Goal: Task Accomplishment & Management: Manage account settings

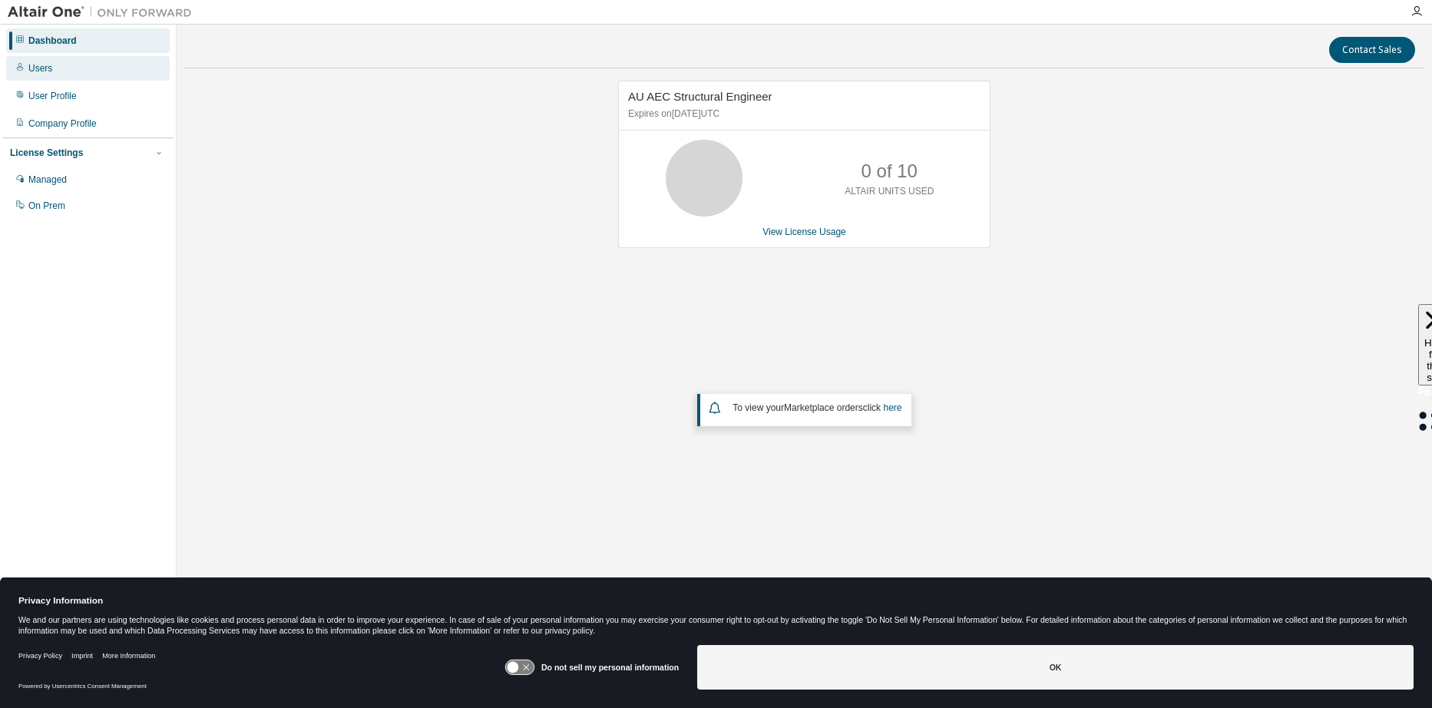
click at [50, 64] on div "Users" at bounding box center [40, 68] width 24 height 12
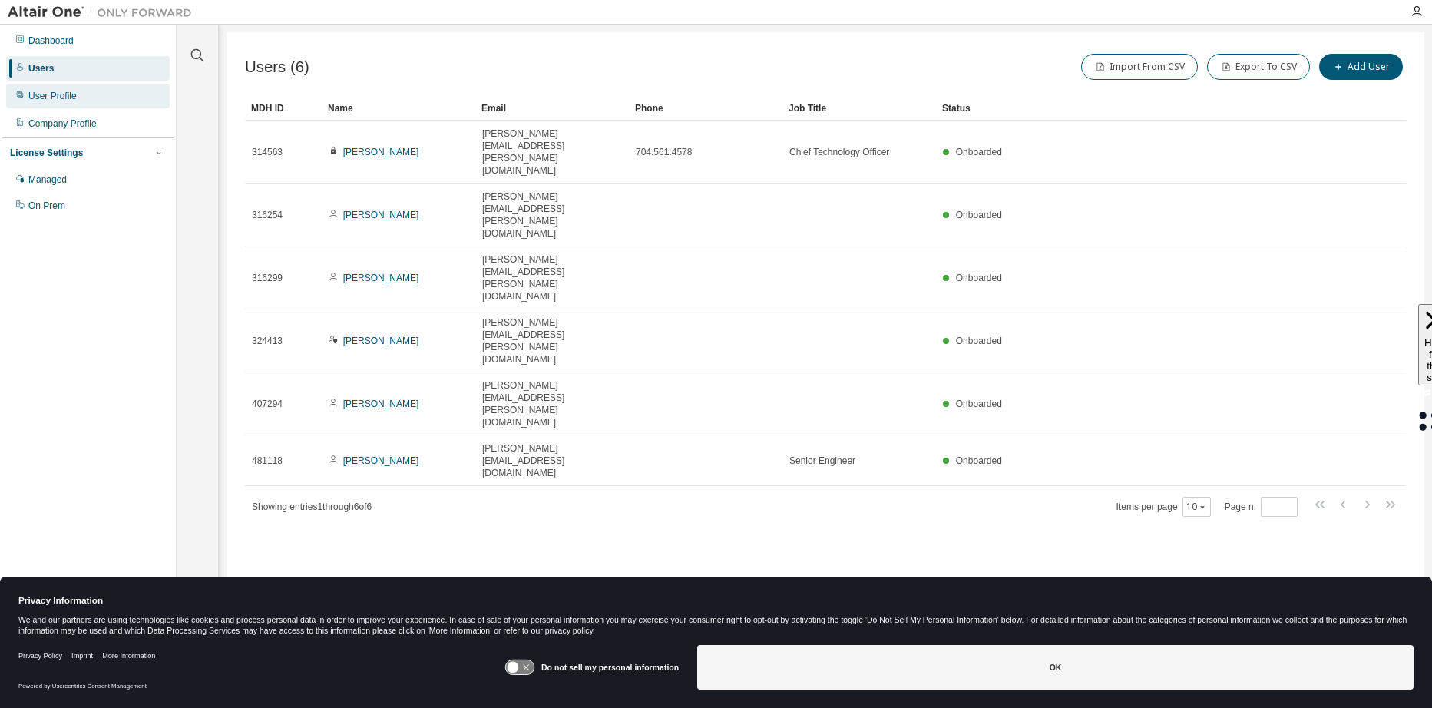
click at [48, 99] on div "User Profile" at bounding box center [52, 96] width 48 height 12
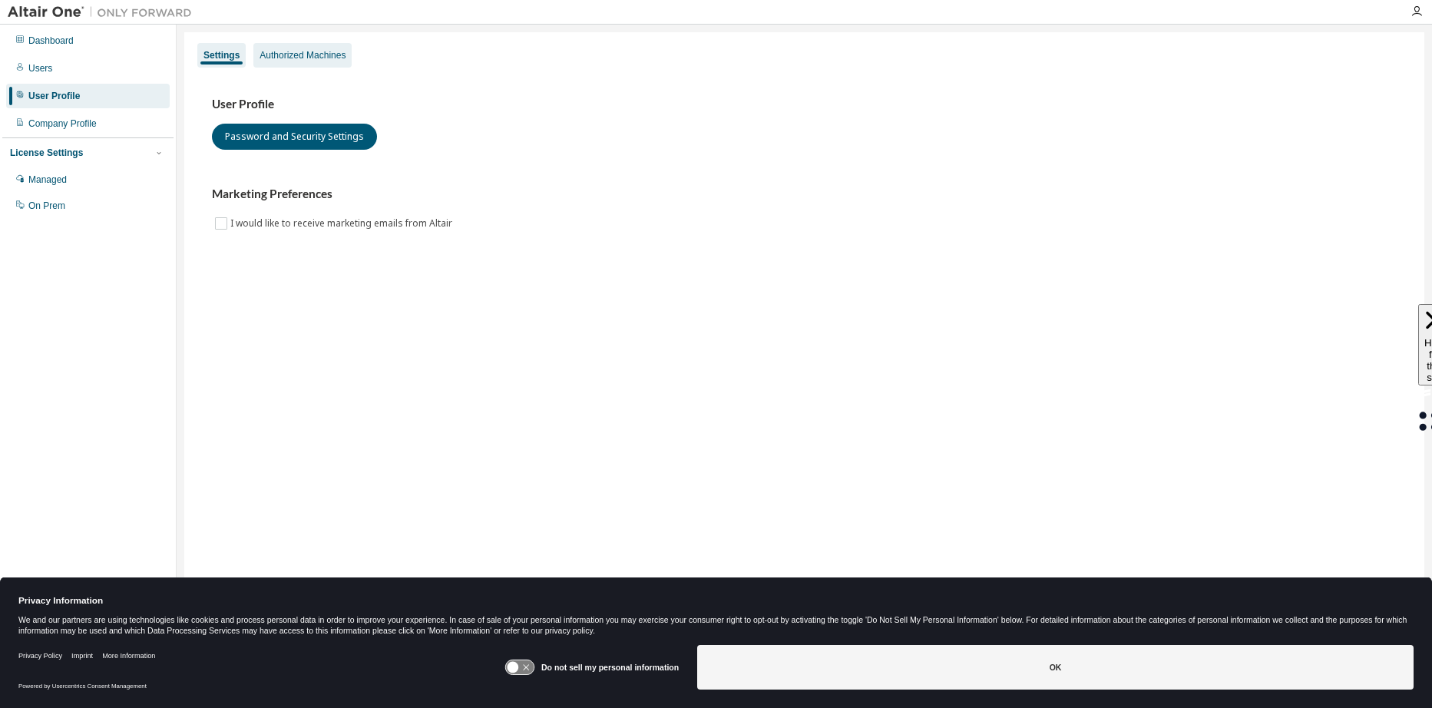
click at [315, 51] on div "Authorized Machines" at bounding box center [302, 55] width 86 height 12
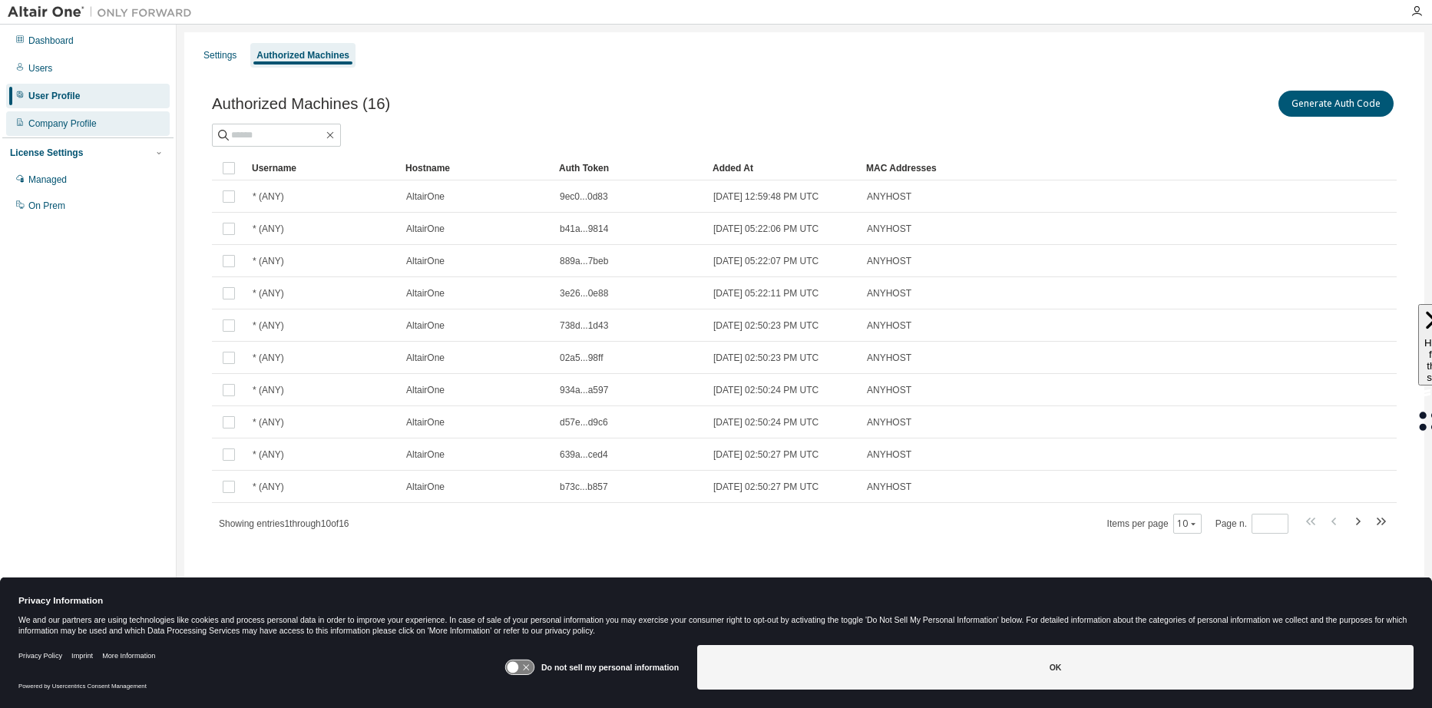
click at [78, 125] on div "Company Profile" at bounding box center [62, 123] width 68 height 12
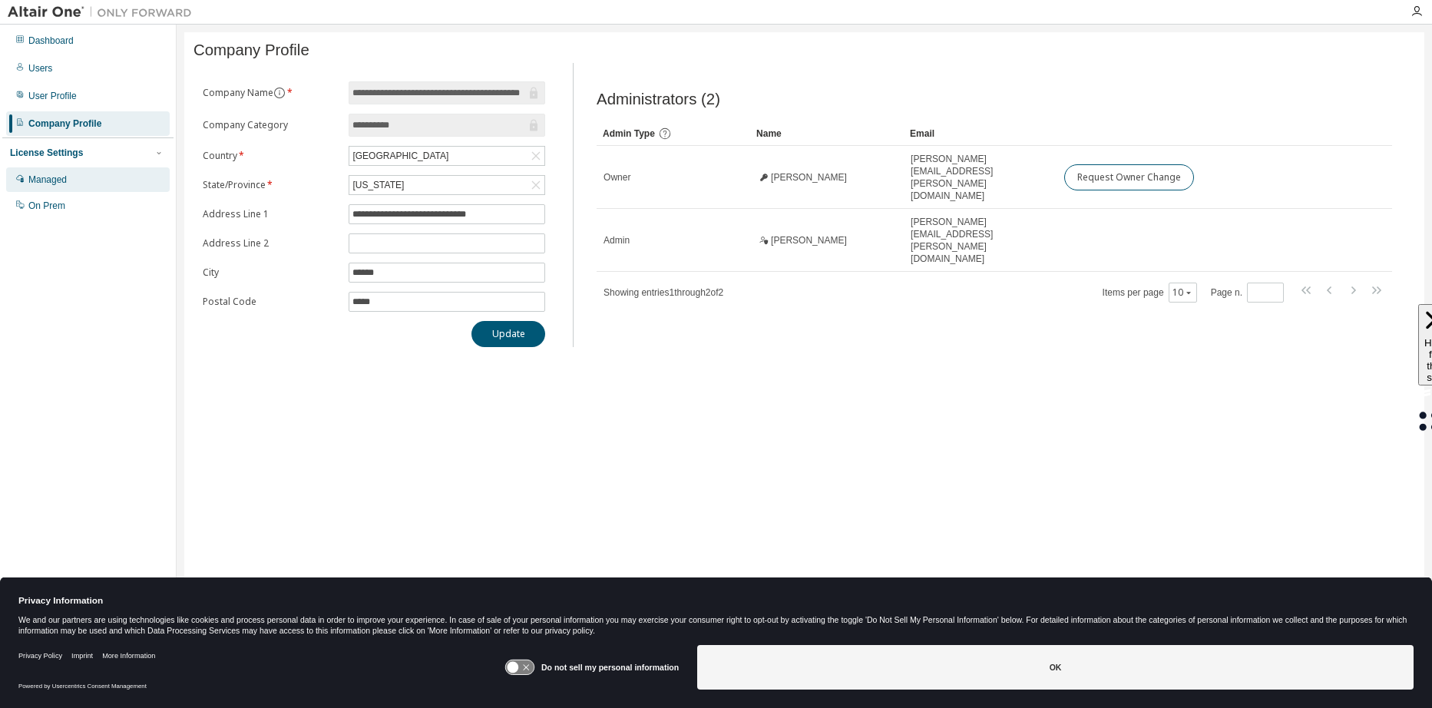
click at [55, 185] on div "Managed" at bounding box center [47, 179] width 38 height 12
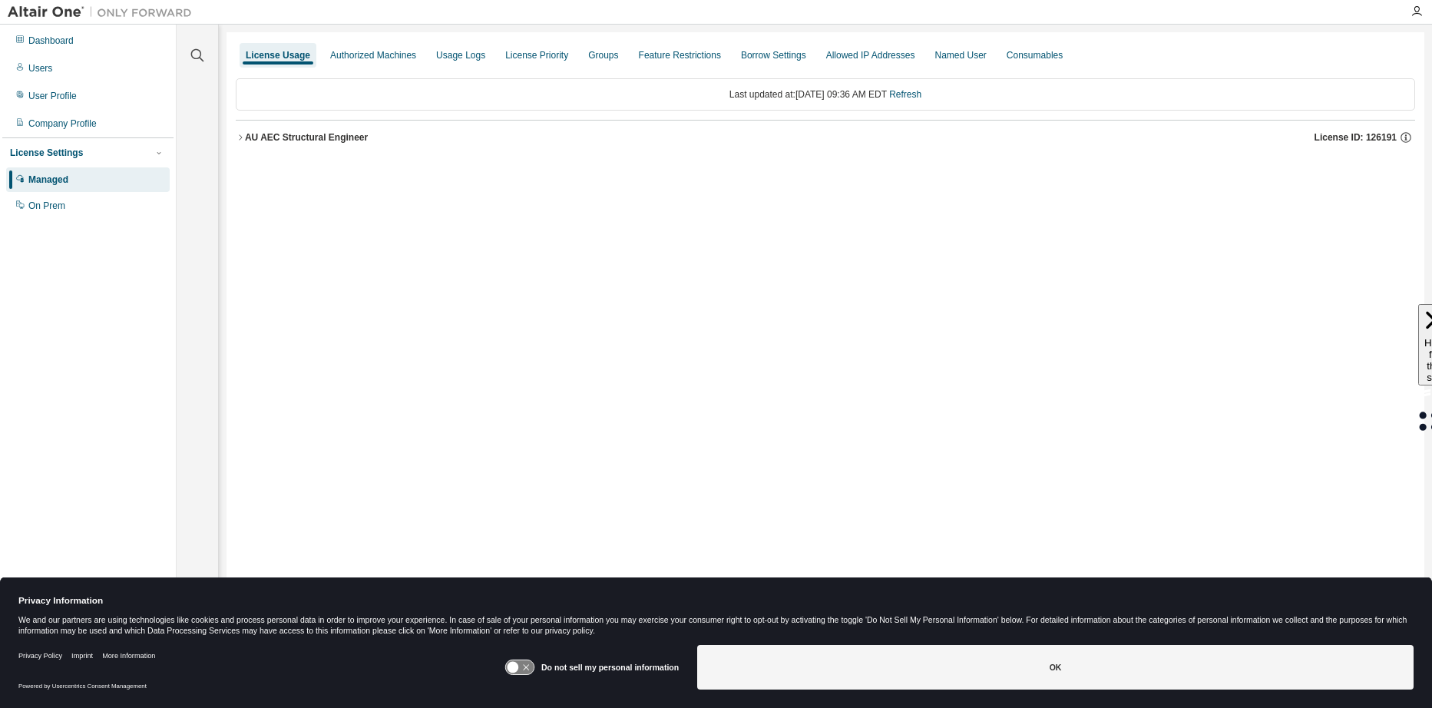
click at [241, 137] on icon "button" at bounding box center [240, 136] width 3 height 5
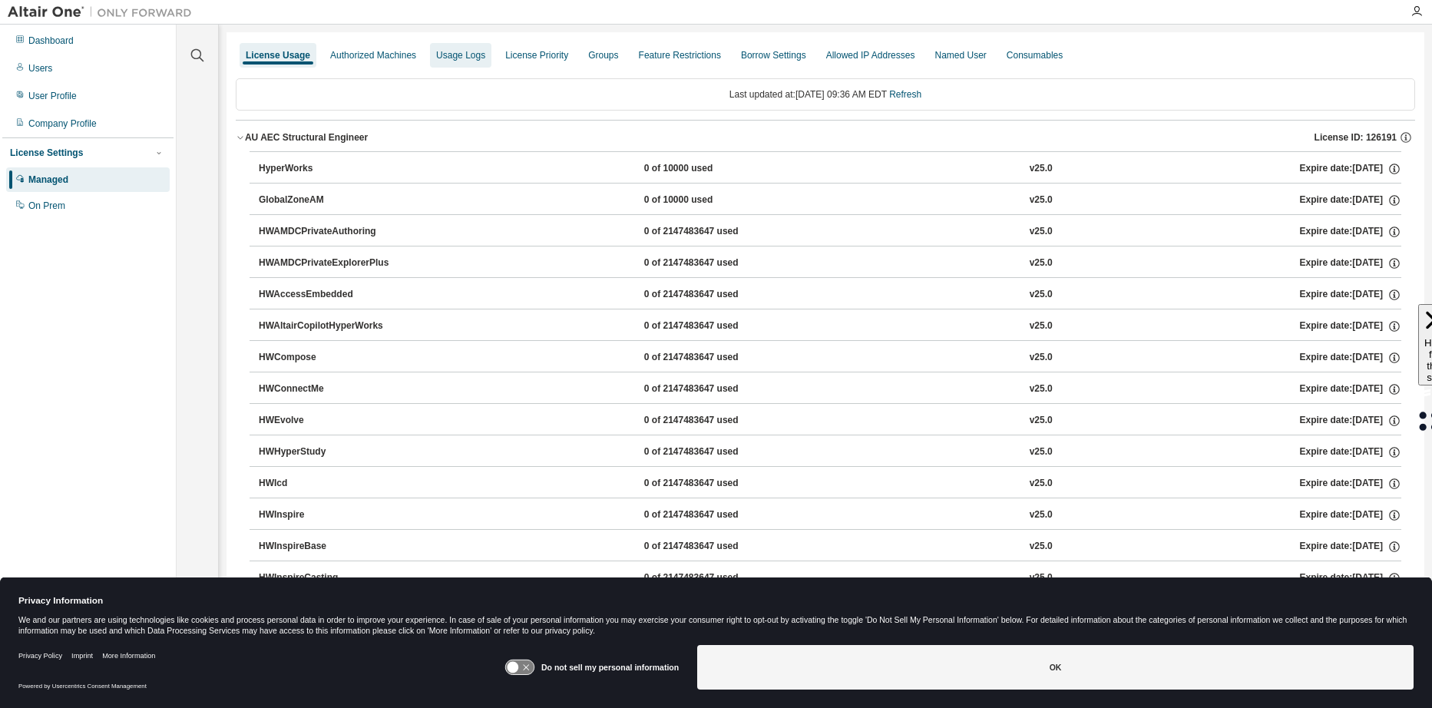
click at [461, 57] on div "Usage Logs" at bounding box center [460, 55] width 49 height 12
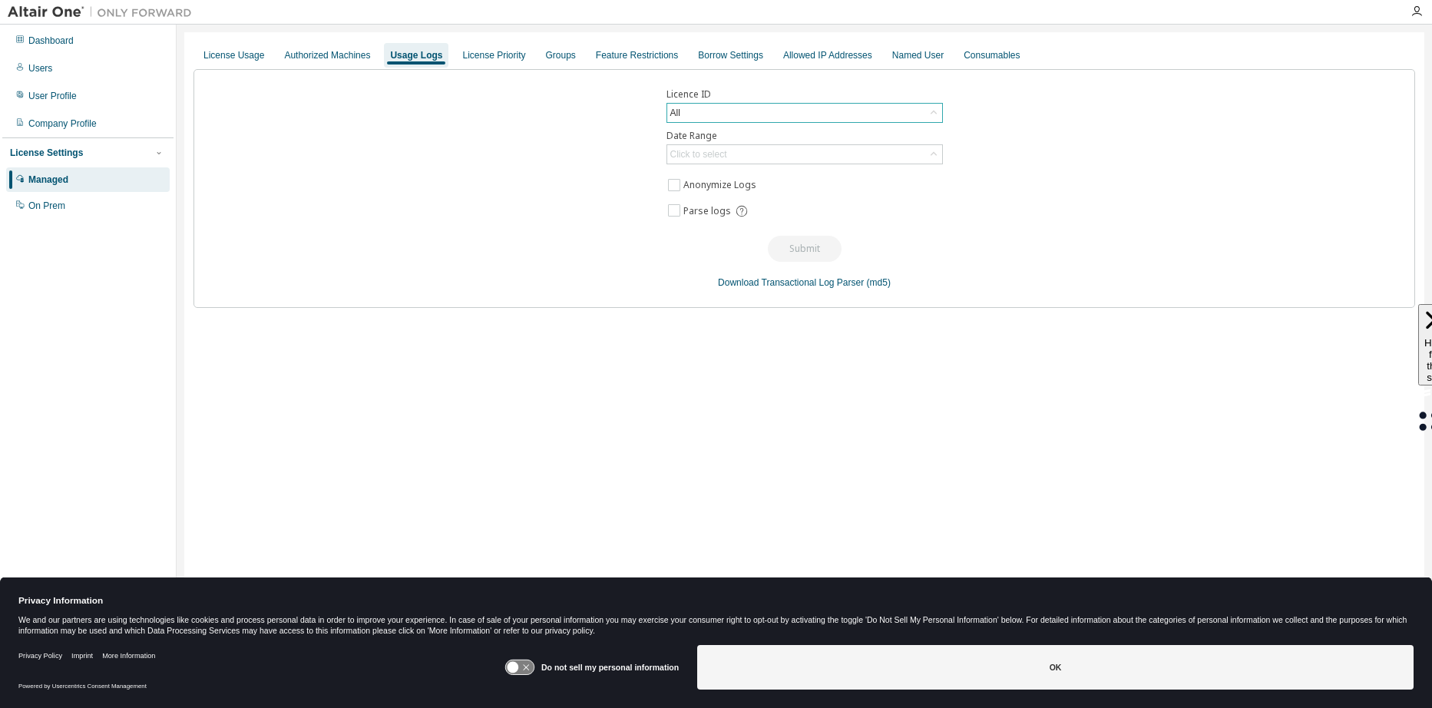
click at [716, 105] on div "All" at bounding box center [804, 113] width 275 height 18
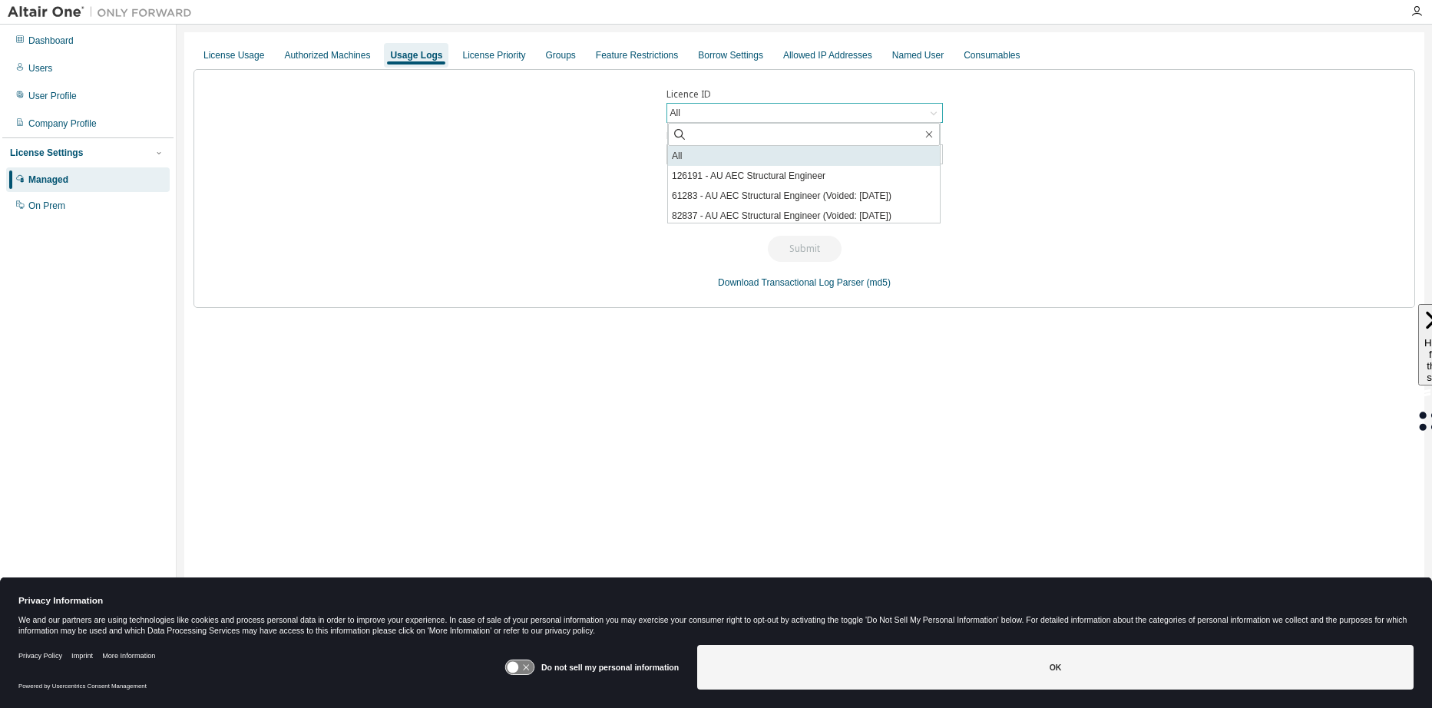
click at [732, 154] on li "All" at bounding box center [804, 156] width 272 height 20
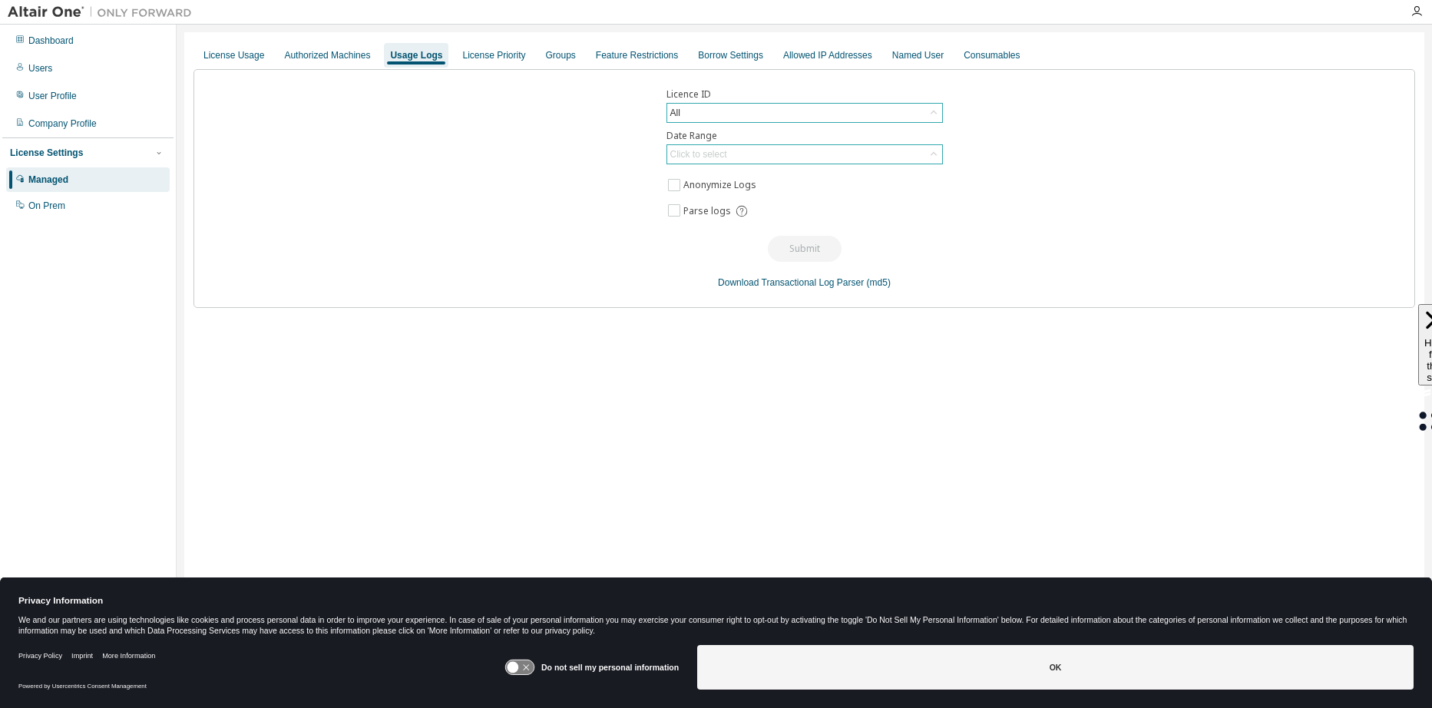
click at [748, 158] on div "Click to select" at bounding box center [804, 154] width 275 height 18
click at [738, 217] on li "Year to date" at bounding box center [804, 217] width 272 height 20
click at [808, 246] on button "Submit" at bounding box center [805, 249] width 74 height 26
click at [533, 666] on icon at bounding box center [519, 667] width 28 height 15
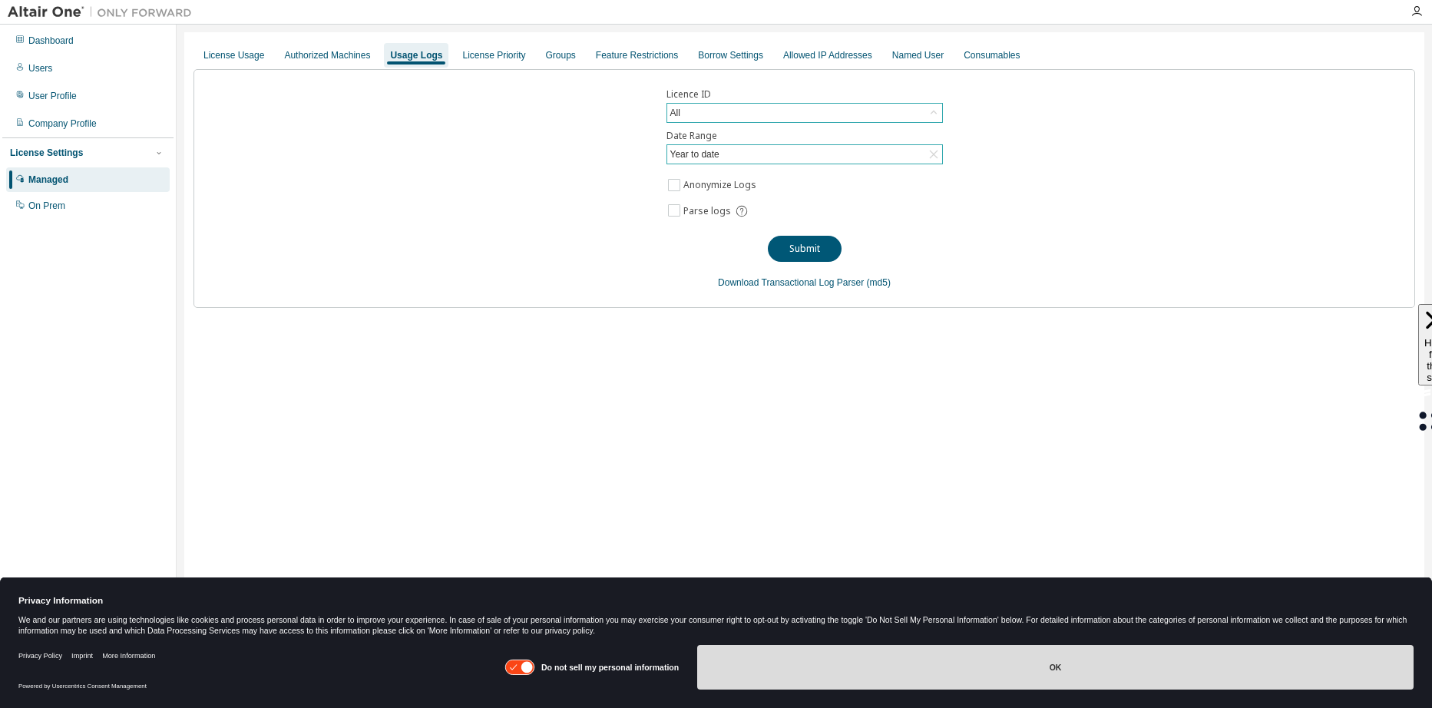
click at [1059, 662] on button "OK" at bounding box center [1055, 667] width 716 height 45
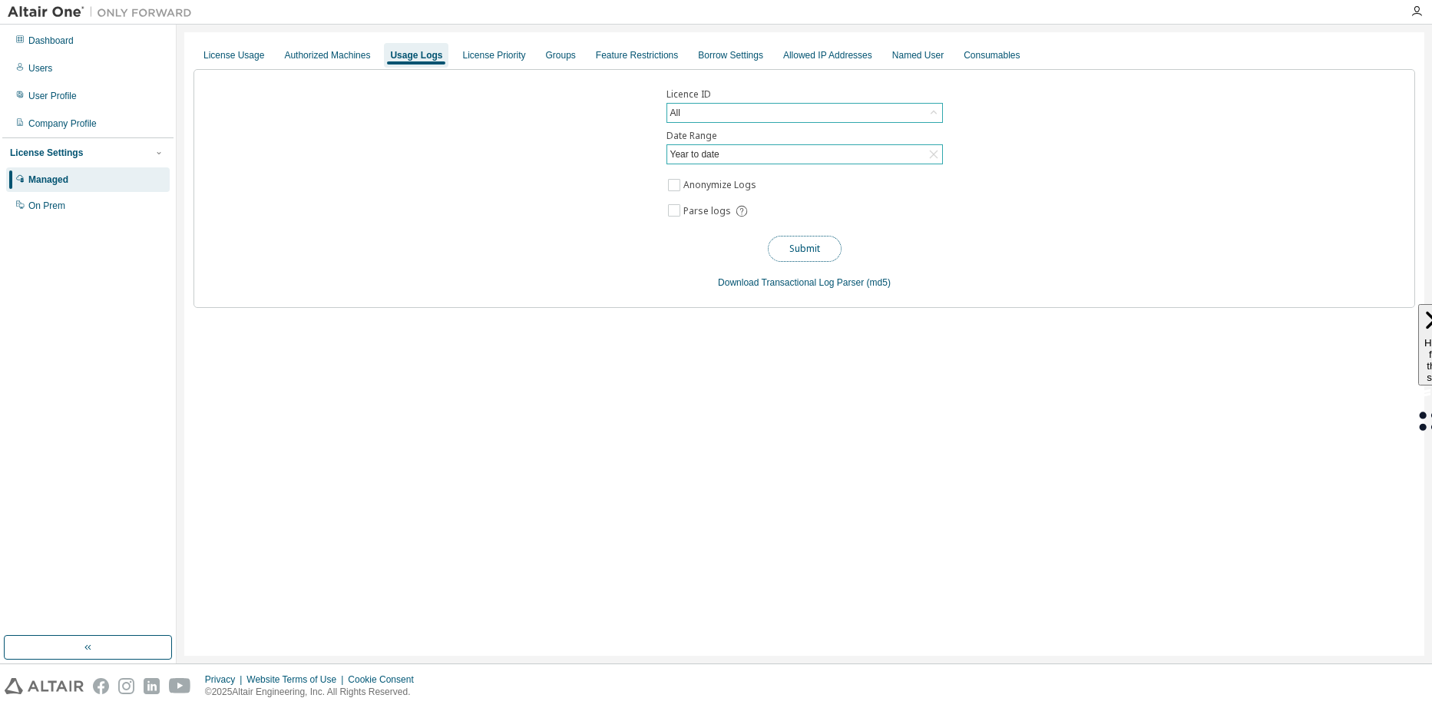
click at [812, 245] on button "Submit" at bounding box center [805, 249] width 74 height 26
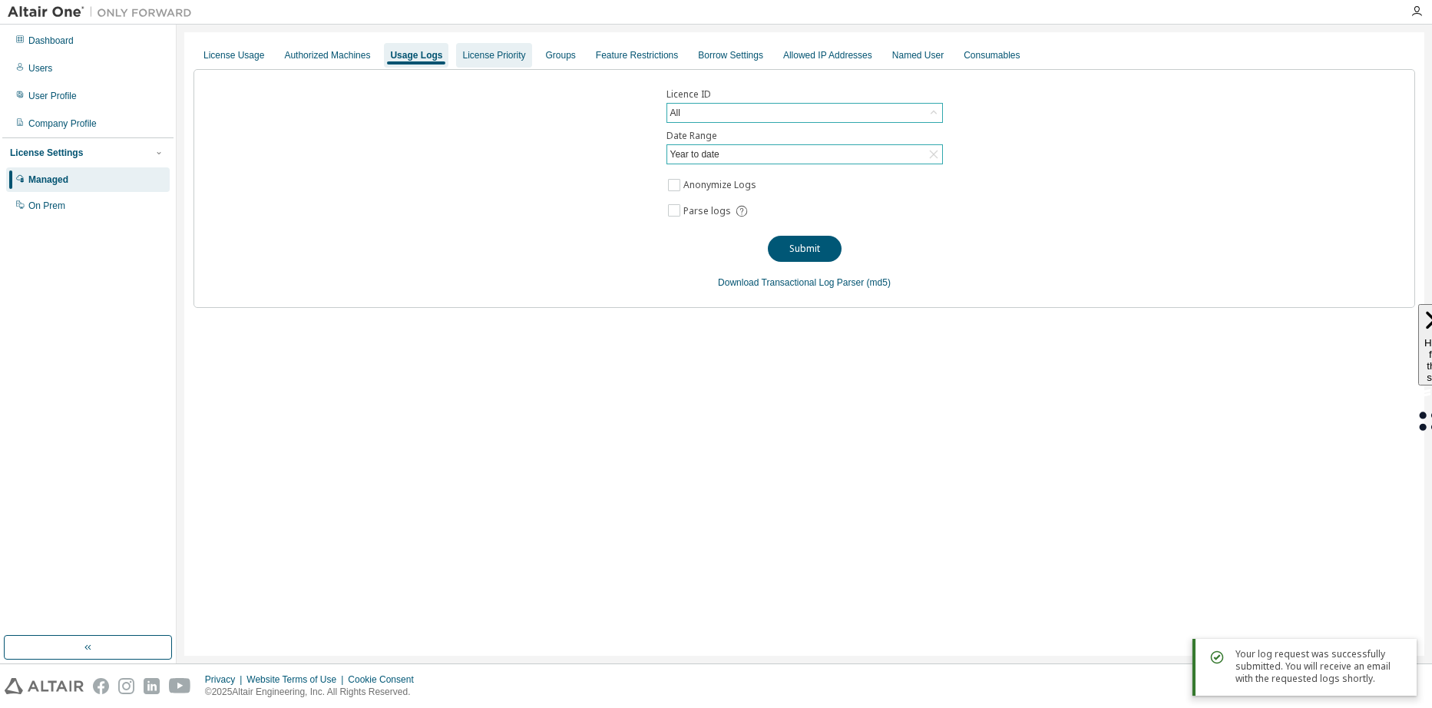
click at [496, 58] on div "License Priority" at bounding box center [493, 55] width 63 height 12
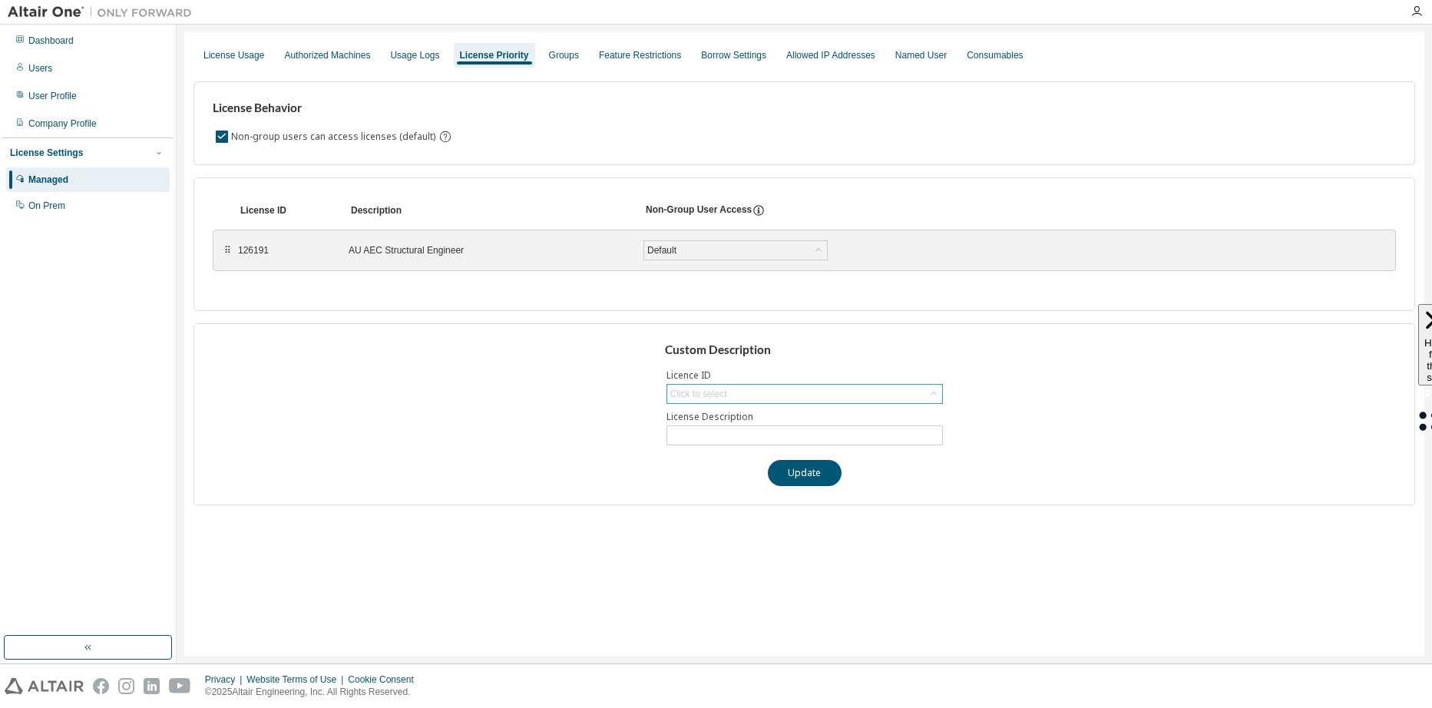
click at [742, 392] on div "Click to select" at bounding box center [804, 394] width 275 height 18
click at [742, 441] on li "126191 - AU AEC Structural Engineer" at bounding box center [804, 437] width 272 height 20
type input "**********"
click at [821, 476] on button "Update" at bounding box center [805, 473] width 74 height 26
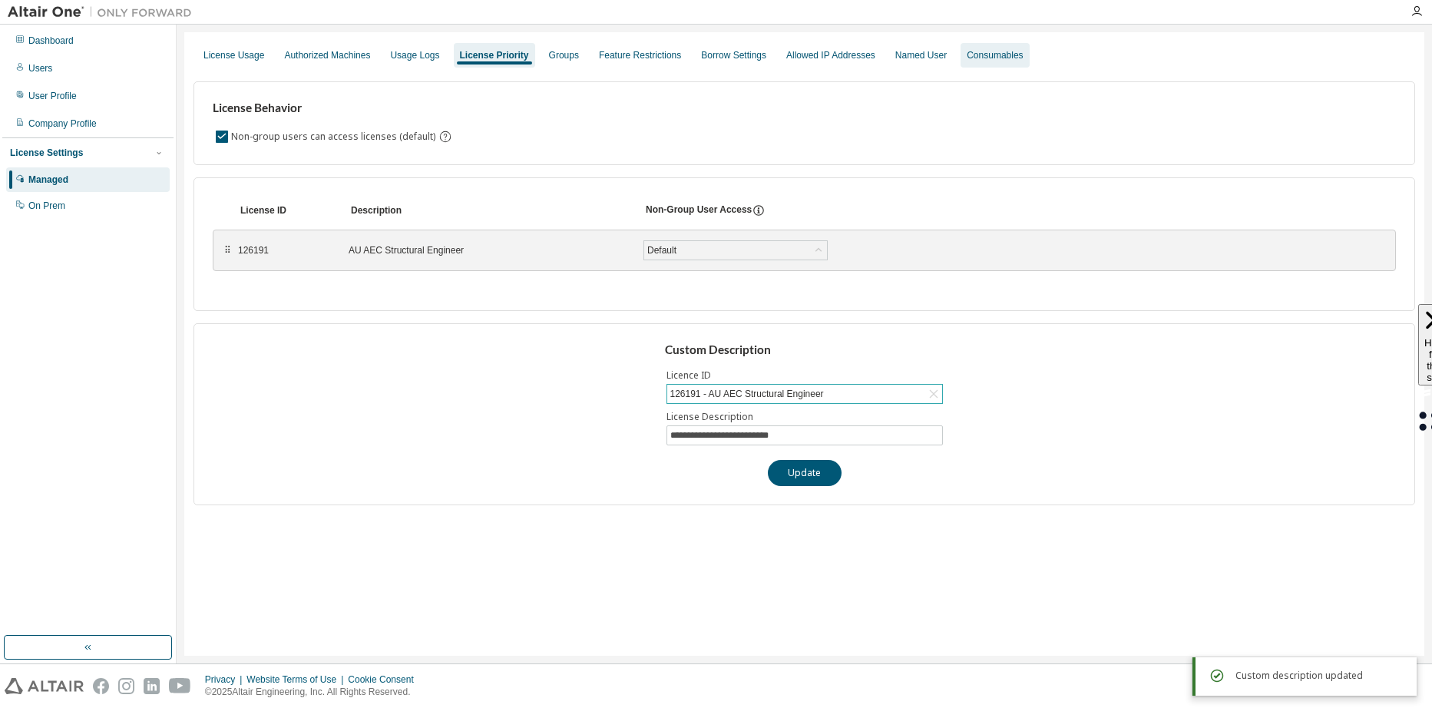
click at [986, 60] on div "Consumables" at bounding box center [994, 55] width 56 height 12
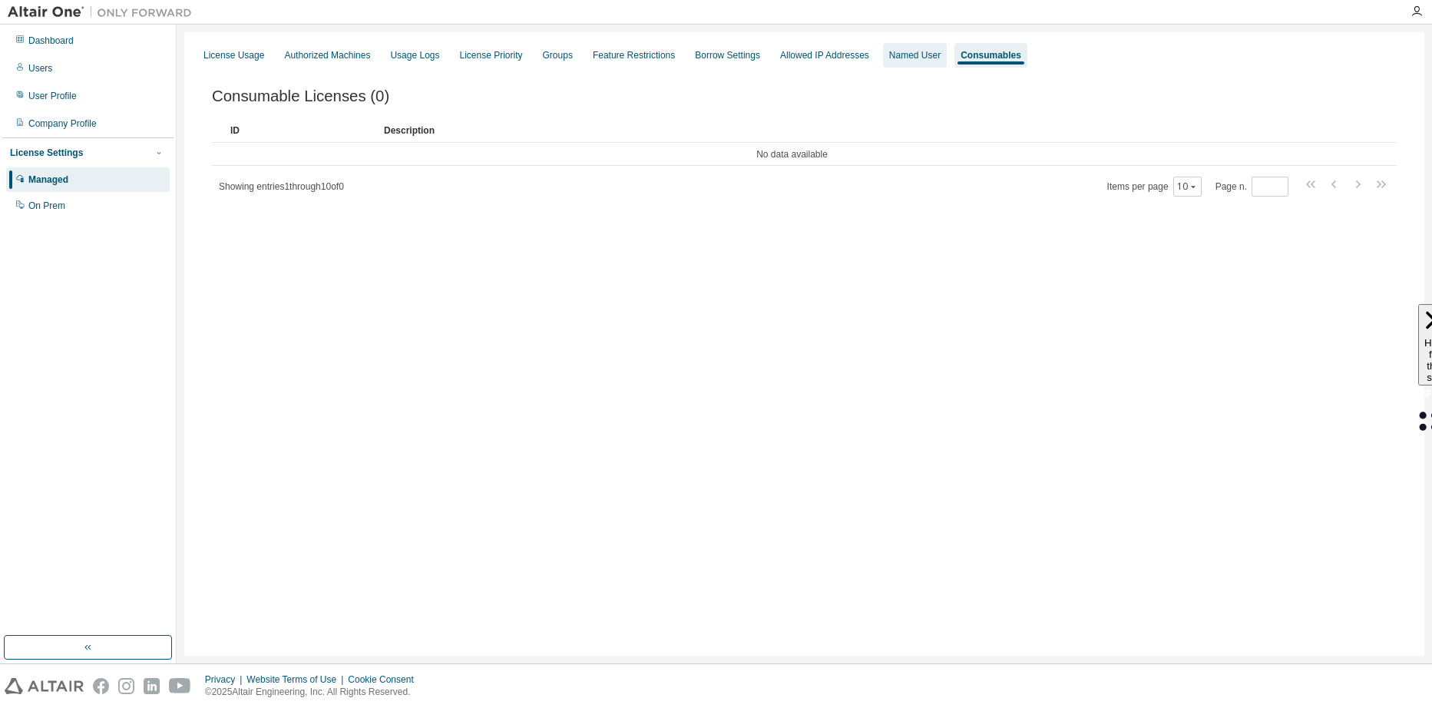
click at [889, 56] on div "Named User" at bounding box center [914, 55] width 51 height 12
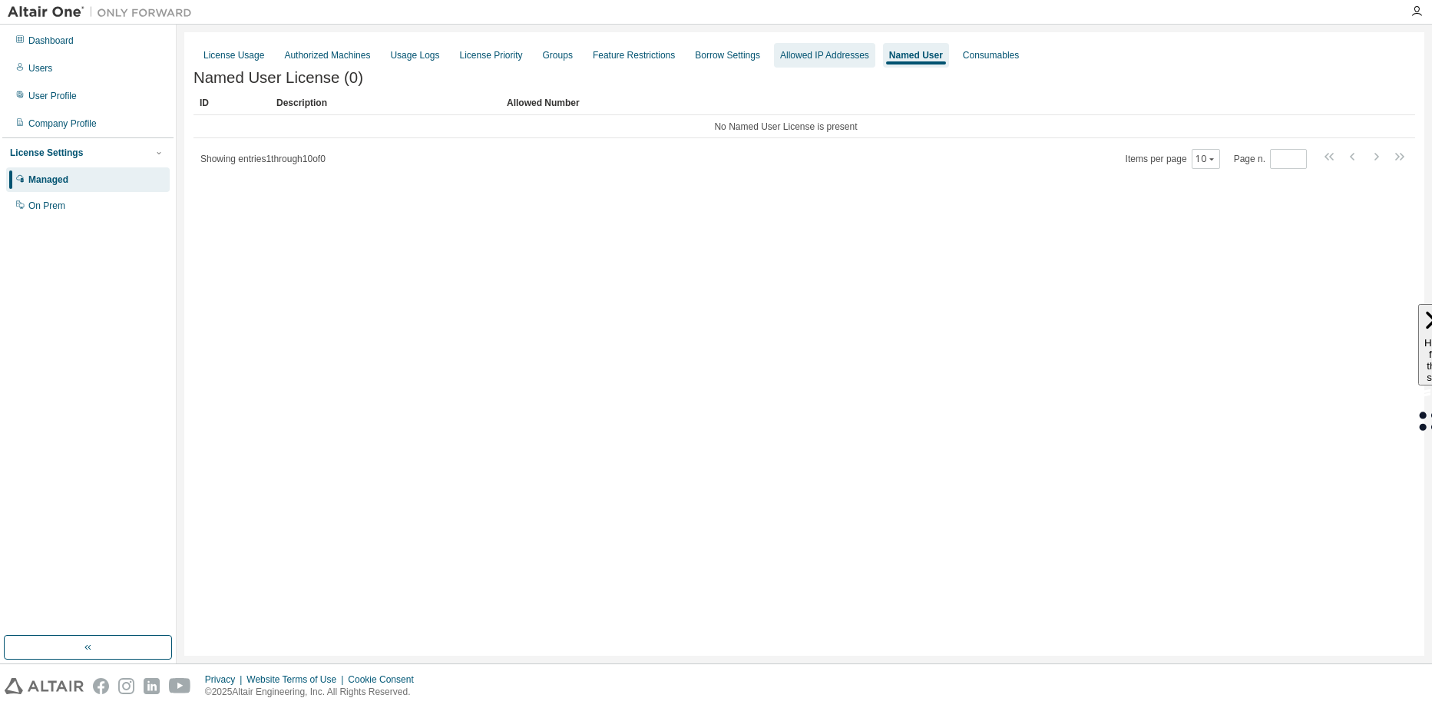
click at [826, 52] on div "Allowed IP Addresses" at bounding box center [824, 55] width 89 height 12
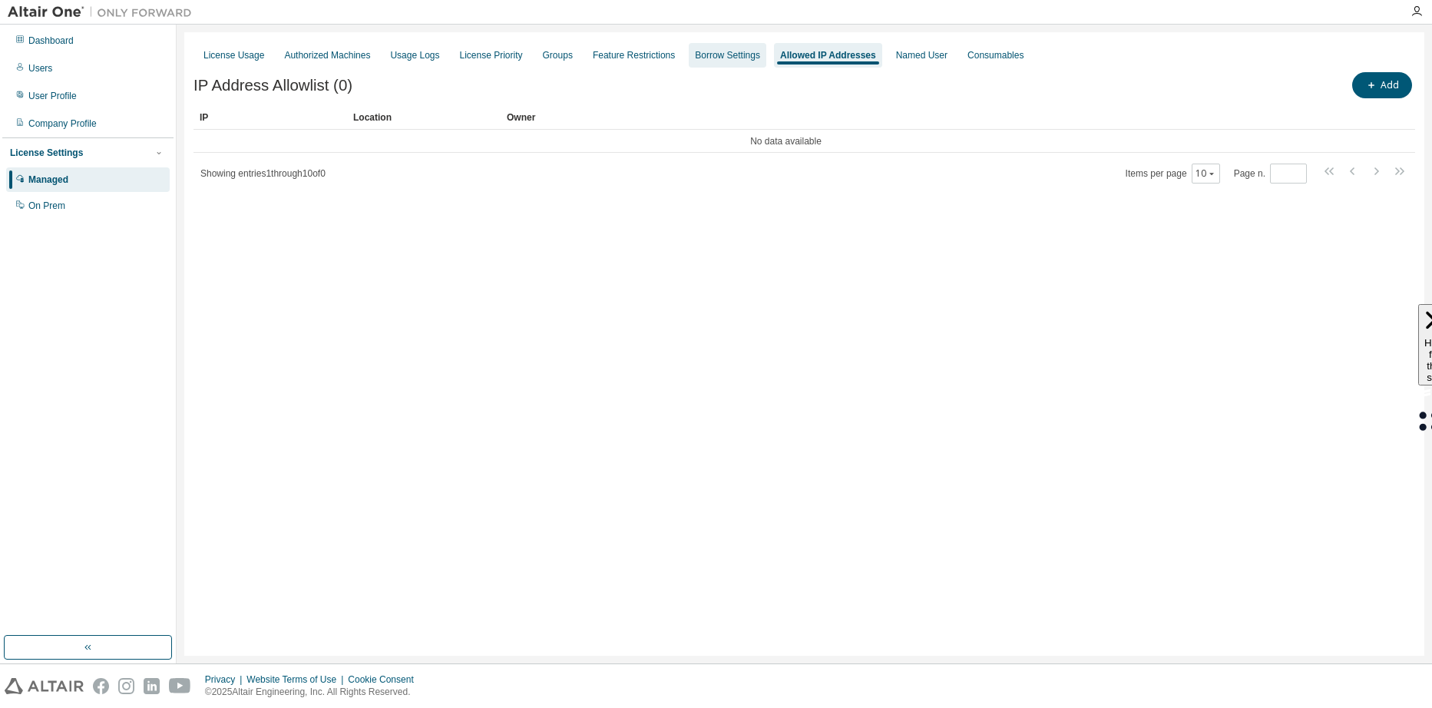
click at [718, 53] on div "Borrow Settings" at bounding box center [727, 55] width 65 height 12
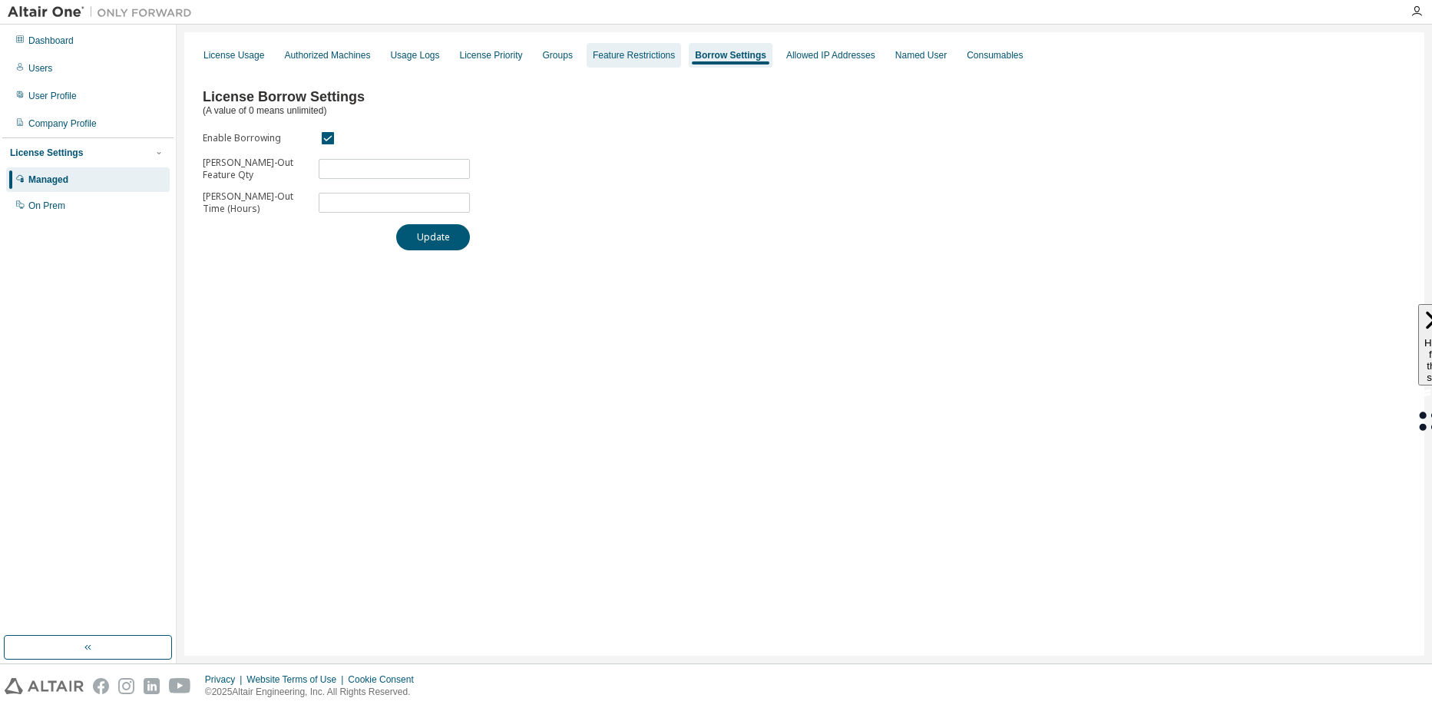
click at [630, 53] on div "Feature Restrictions" at bounding box center [634, 55] width 82 height 12
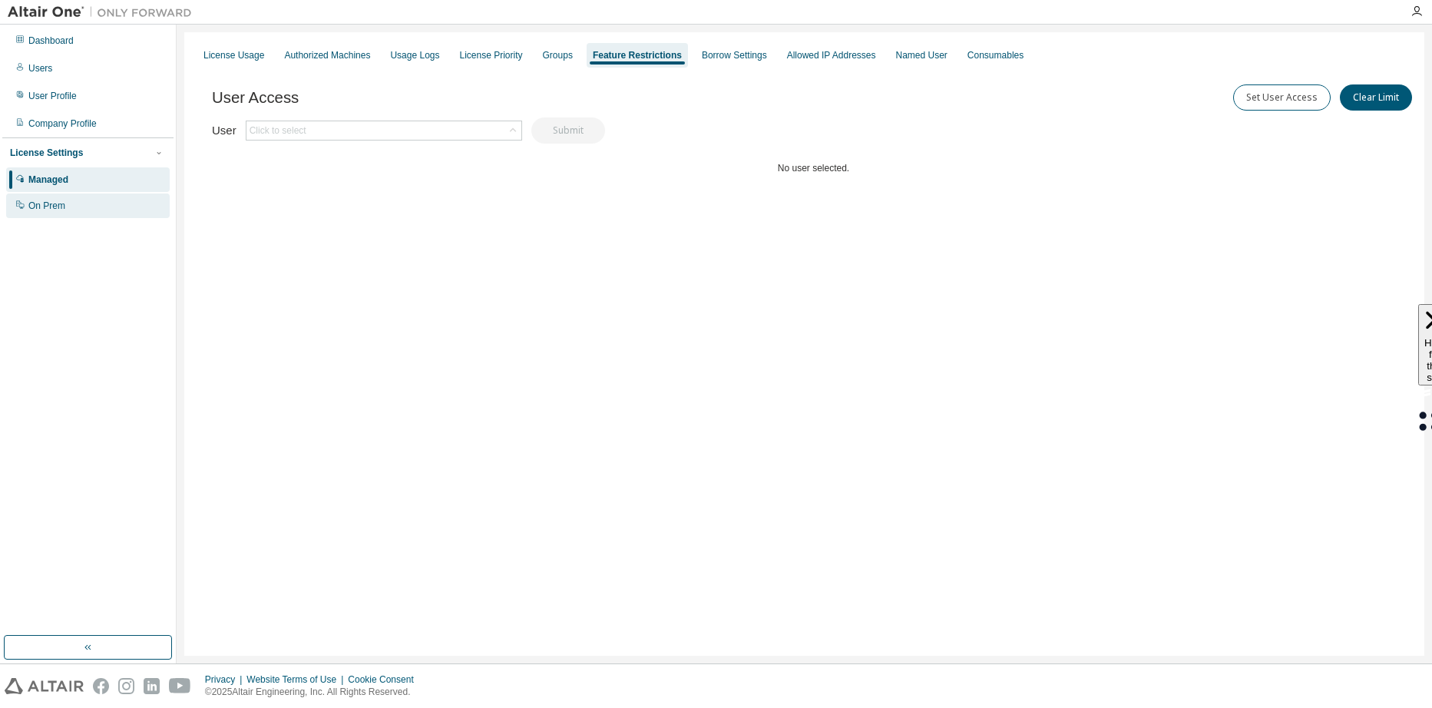
click at [44, 206] on div "On Prem" at bounding box center [46, 206] width 37 height 12
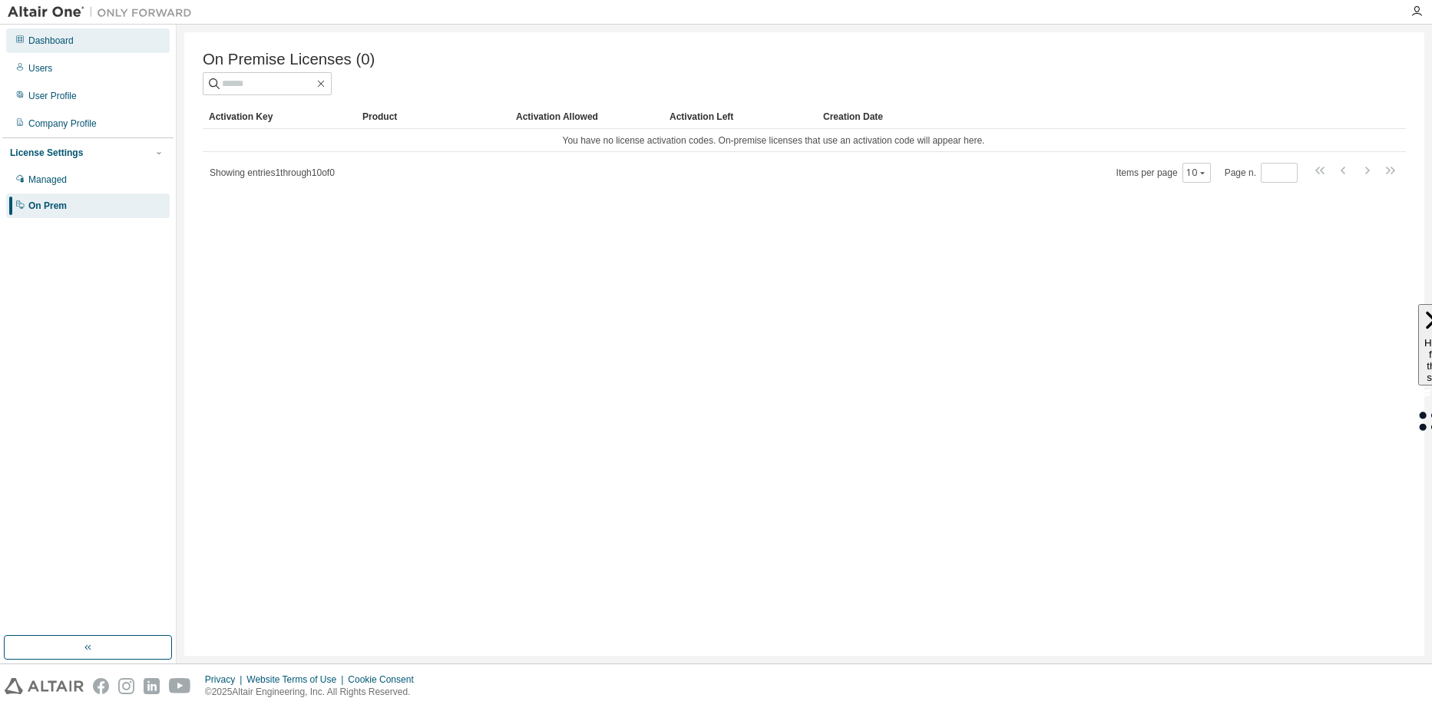
click at [47, 40] on div "Dashboard" at bounding box center [50, 41] width 45 height 12
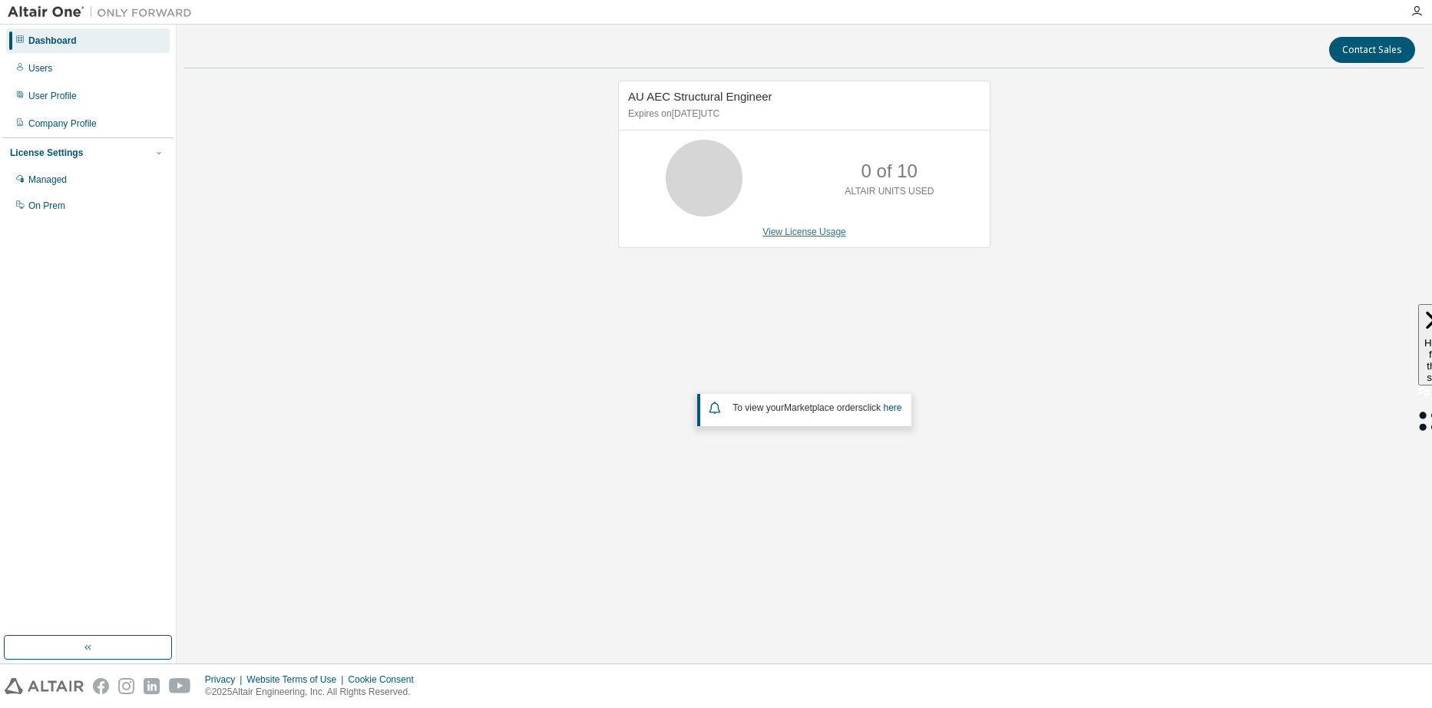
click at [808, 233] on link "View License Usage" at bounding box center [804, 231] width 84 height 11
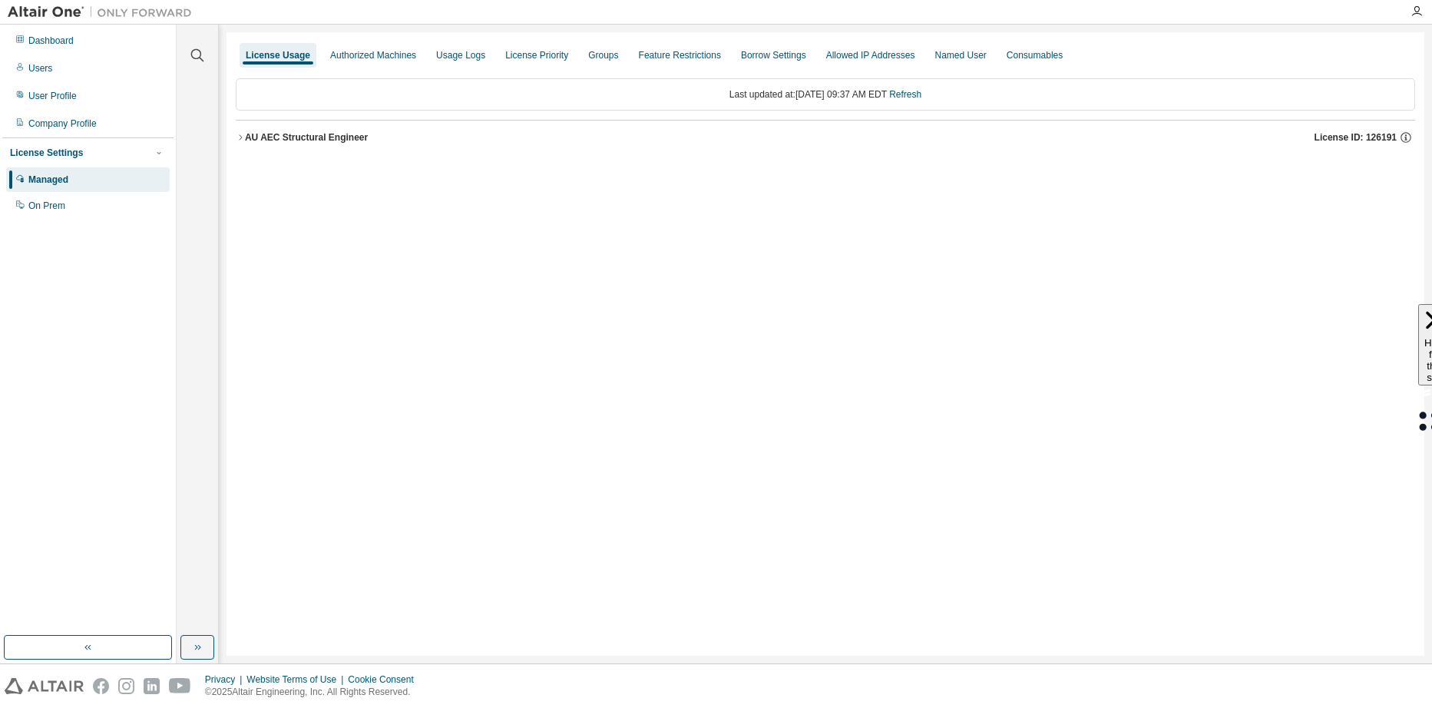
click at [277, 137] on div "AU AEC Structural Engineer" at bounding box center [306, 137] width 123 height 12
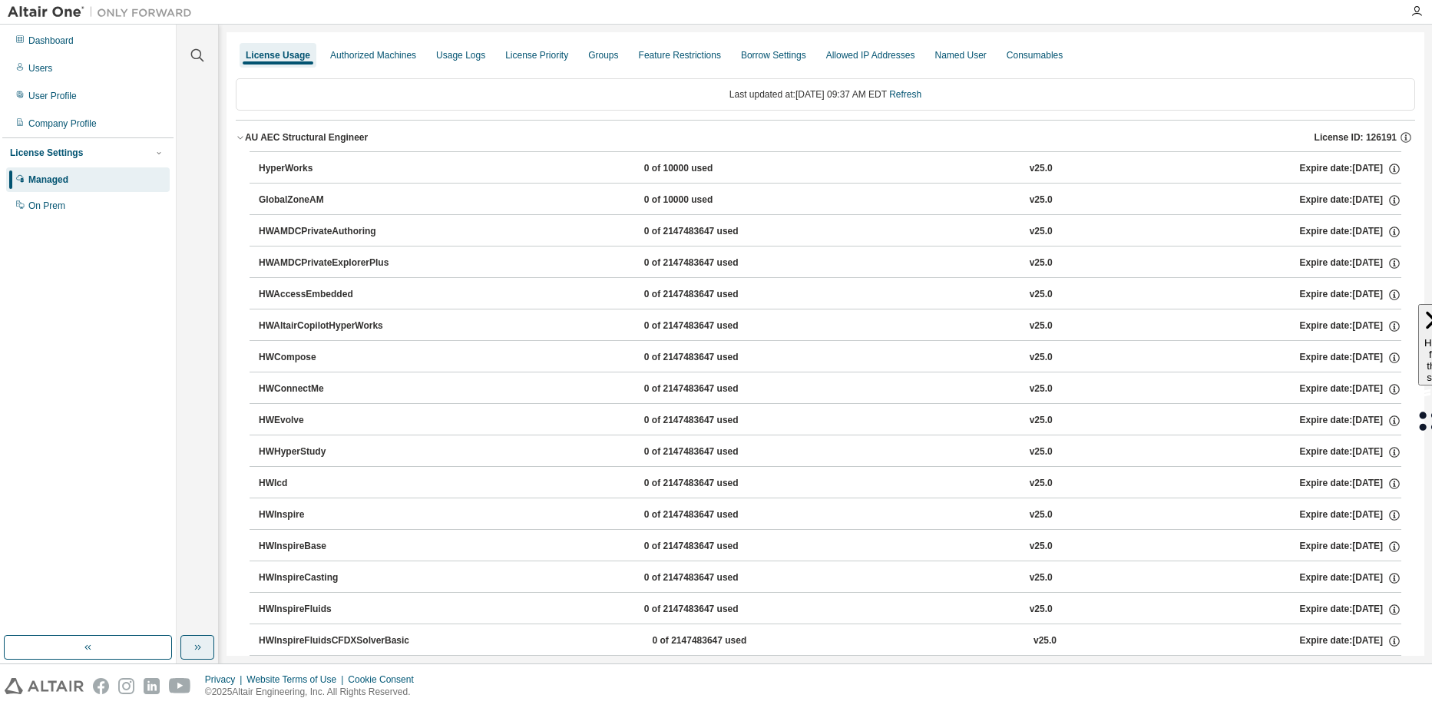
click at [196, 646] on icon "button" at bounding box center [197, 647] width 12 height 12
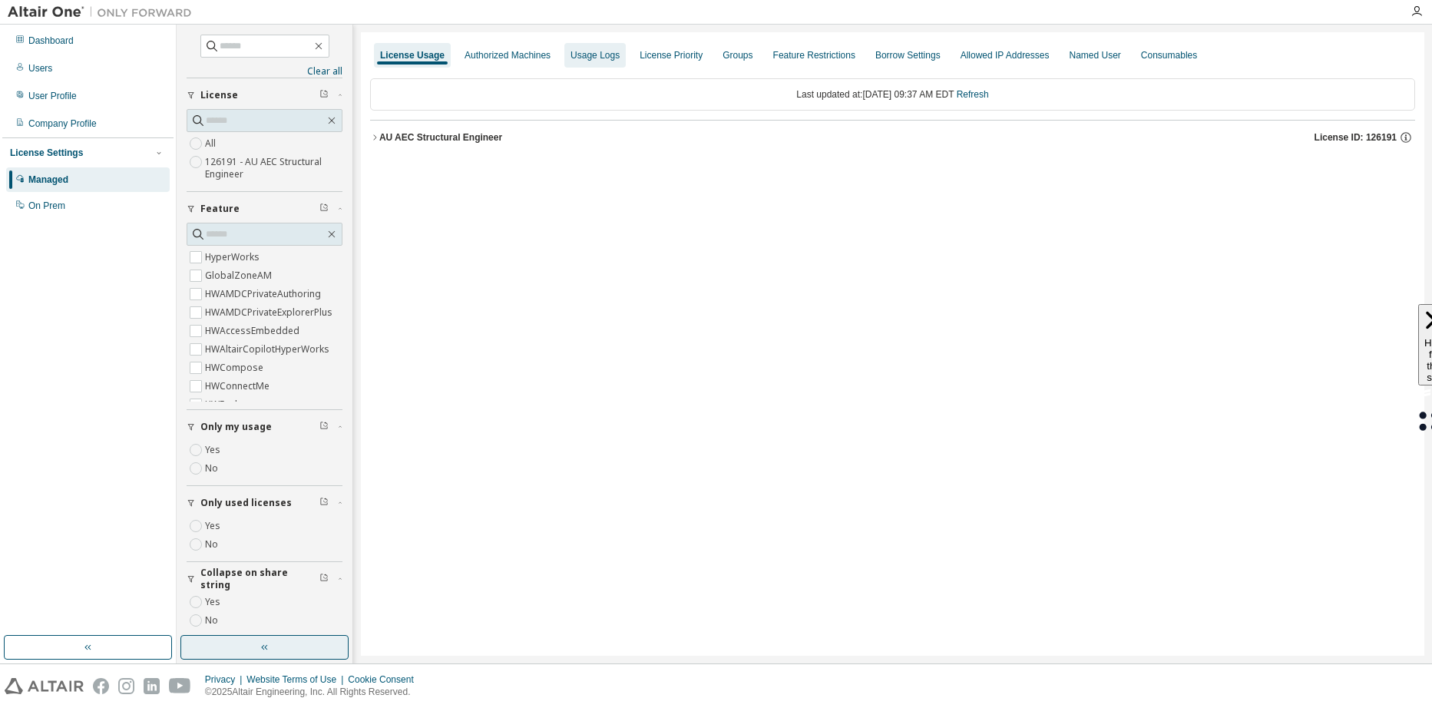
click at [598, 55] on div "Usage Logs" at bounding box center [594, 55] width 49 height 12
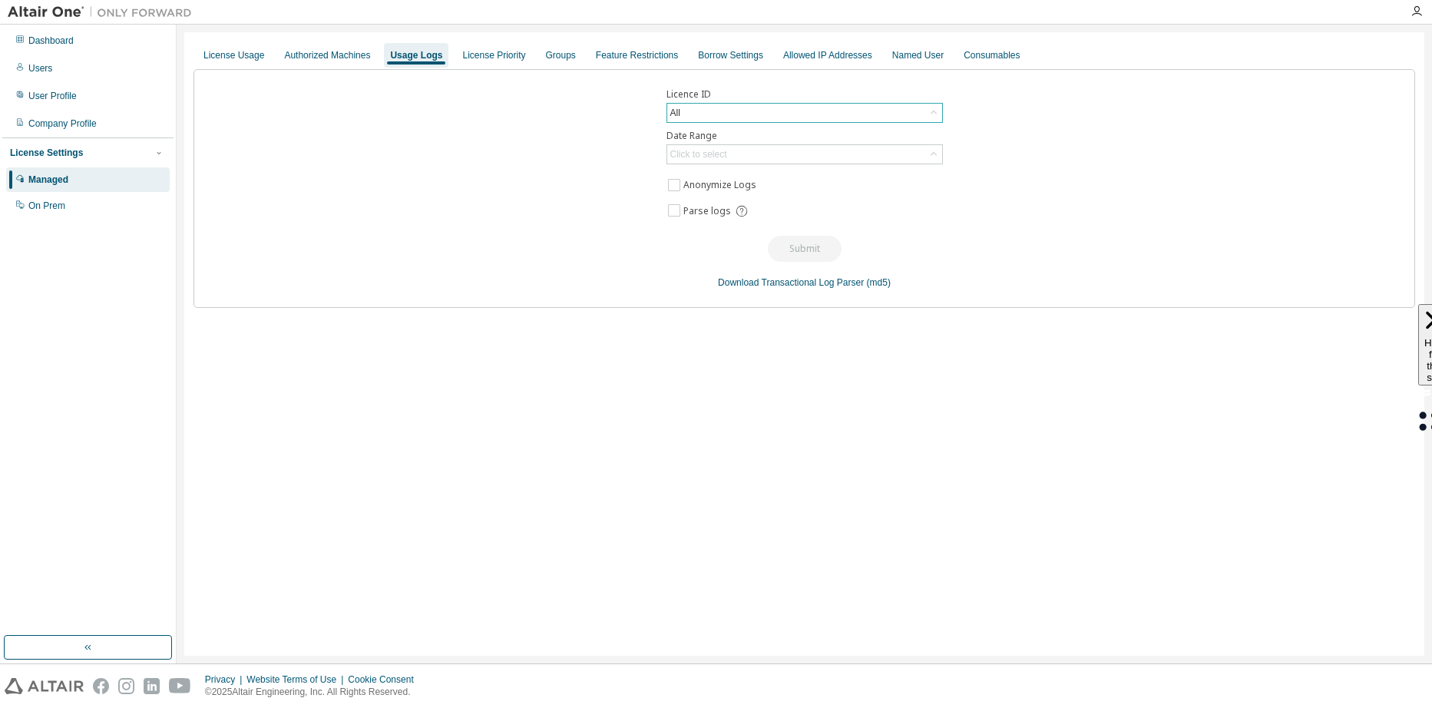
click at [728, 113] on div "All" at bounding box center [804, 113] width 275 height 18
click at [725, 108] on div "All" at bounding box center [804, 113] width 275 height 18
click at [742, 150] on div "Click to select" at bounding box center [804, 154] width 275 height 18
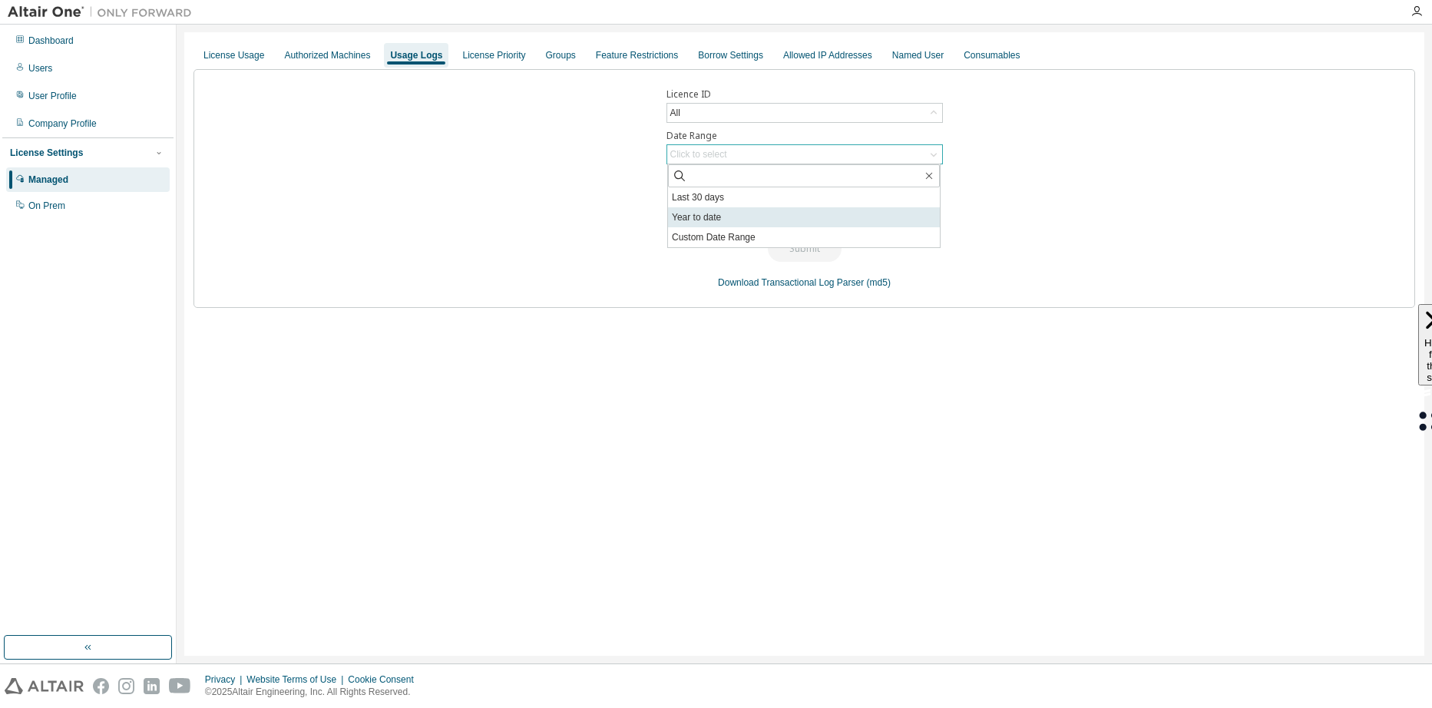
click at [714, 215] on li "Year to date" at bounding box center [804, 217] width 272 height 20
click at [814, 250] on button "Submit" at bounding box center [805, 249] width 74 height 26
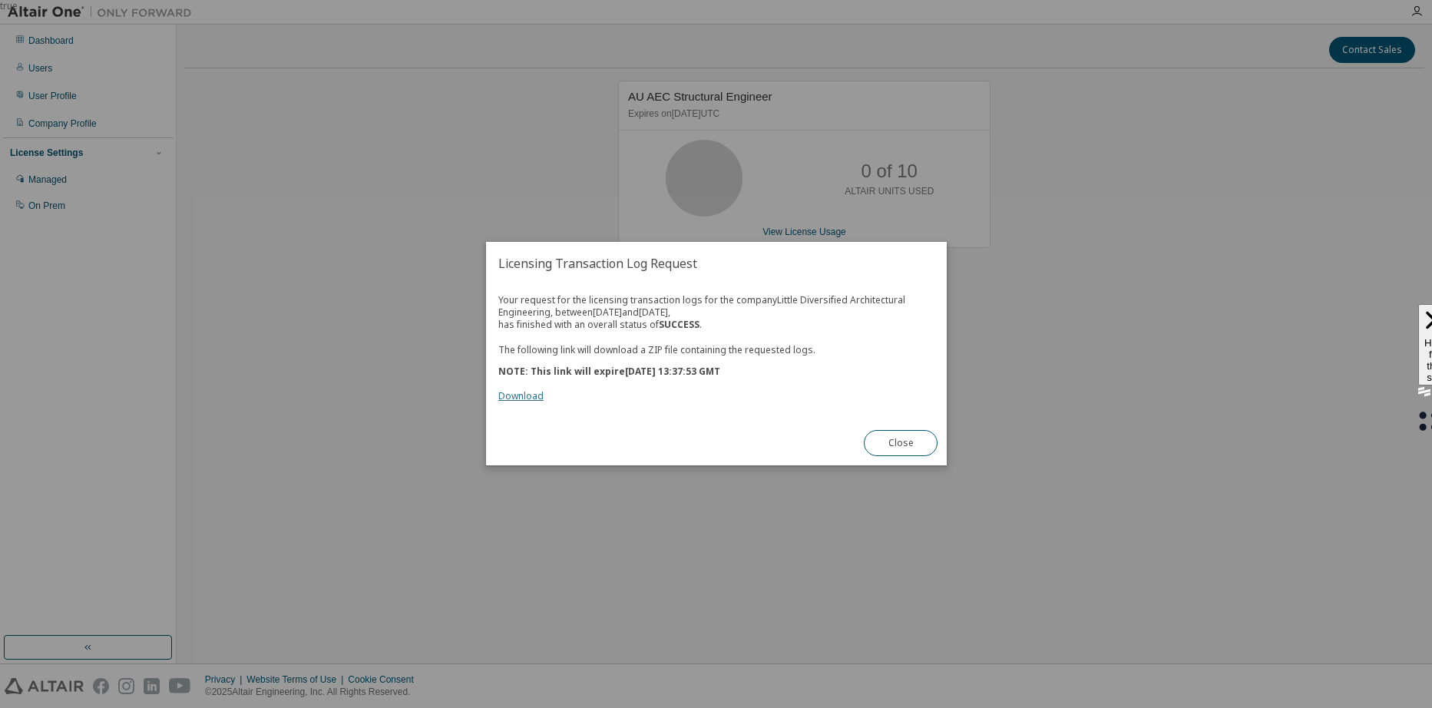
click at [527, 395] on link "Download" at bounding box center [520, 396] width 45 height 13
click at [922, 436] on button "Close" at bounding box center [901, 444] width 74 height 26
